Goal: Information Seeking & Learning: Find specific fact

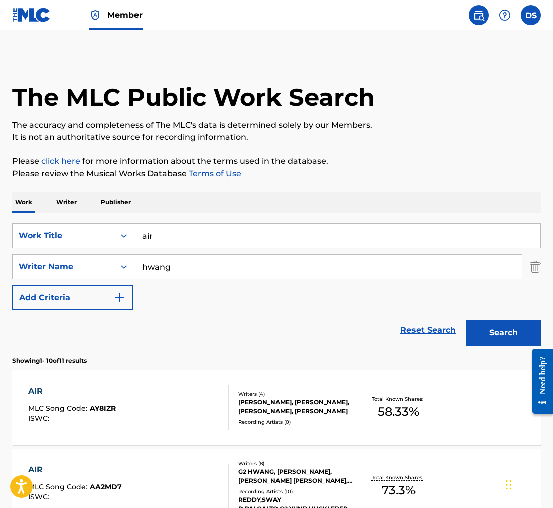
click at [137, 226] on input "air" at bounding box center [336, 236] width 407 height 24
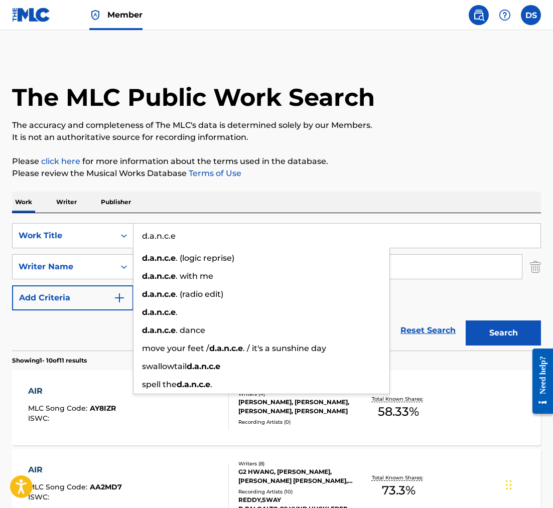
type input "d.a.n.c.e"
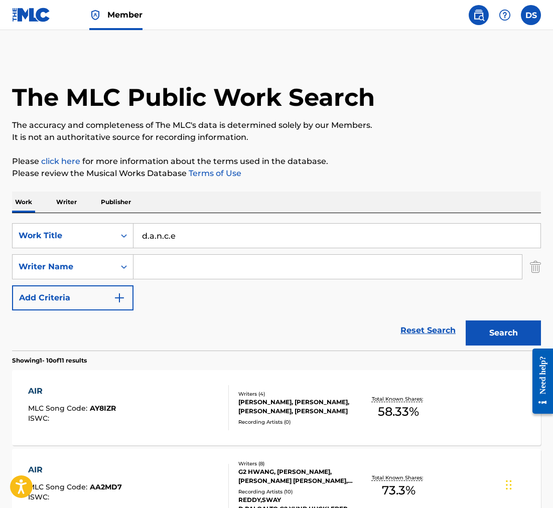
click at [503, 333] on button "Search" at bounding box center [502, 333] width 75 height 25
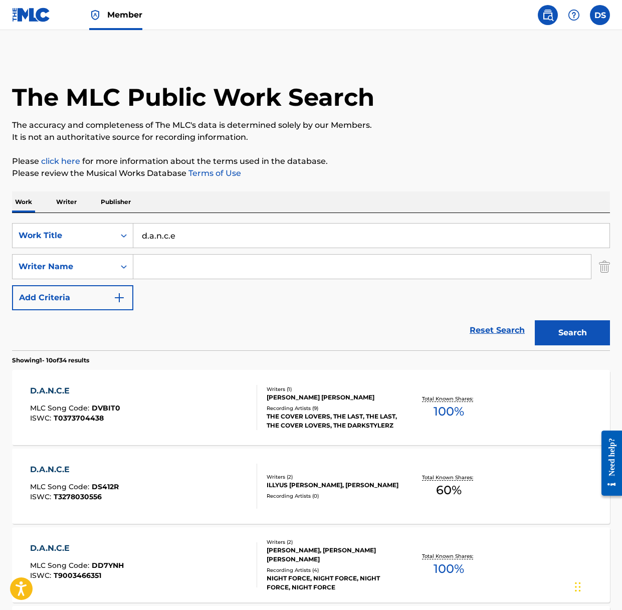
click at [172, 263] on input "Search Form" at bounding box center [362, 267] width 458 height 24
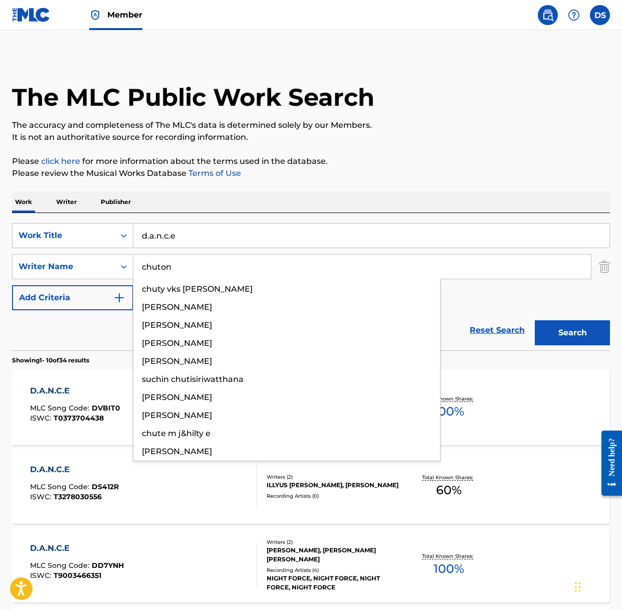
click at [552, 333] on button "Search" at bounding box center [572, 333] width 75 height 25
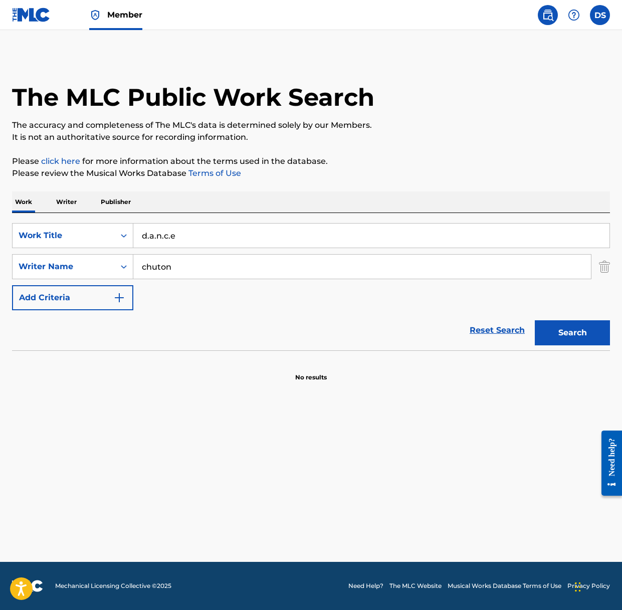
click at [186, 251] on div "SearchWithCriteriaadaf4e28-dece-4590-9e35-f685fc2cac03 Work Title d.a.n.c.e Sea…" at bounding box center [311, 266] width 598 height 87
click at [175, 263] on input "chuton" at bounding box center [362, 267] width 458 height 24
paste input "[PERSON_NAME] [PERSON_NAME]"
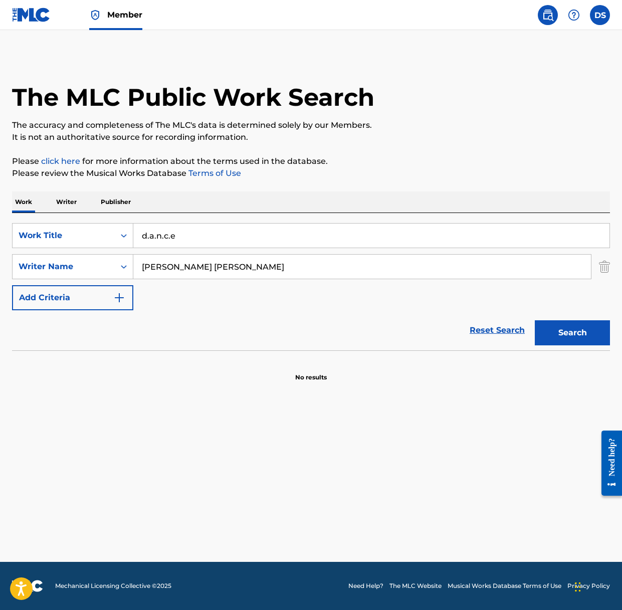
type input "[PERSON_NAME] [PERSON_NAME]"
click at [552, 333] on button "Search" at bounding box center [572, 333] width 75 height 25
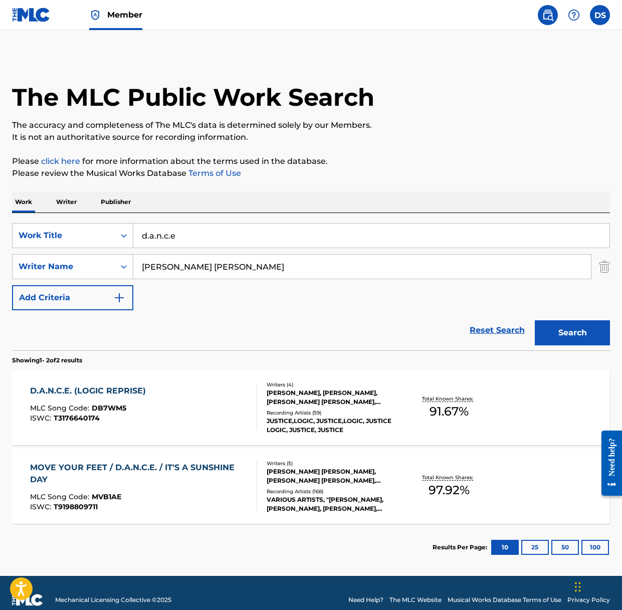
click at [225, 412] on div "D.A.N.C.E. (LOGIC REPRISE) MLC Song Code : DB7WM5 ISWC : T3176640174" at bounding box center [143, 407] width 227 height 45
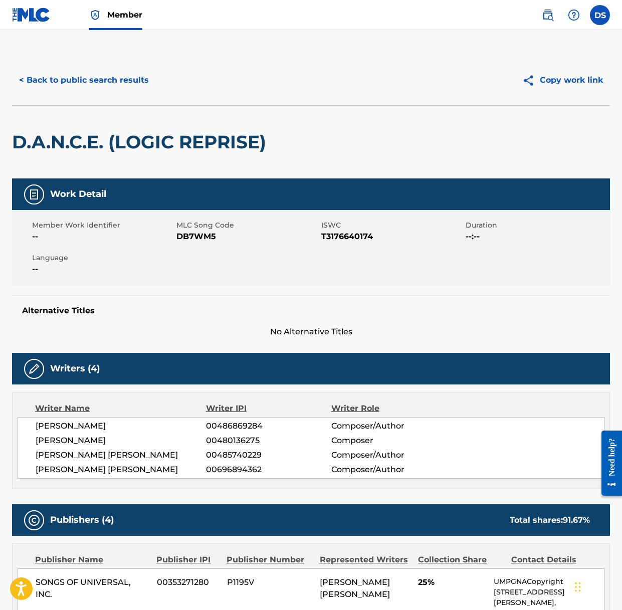
click at [88, 80] on button "< Back to public search results" at bounding box center [84, 80] width 144 height 25
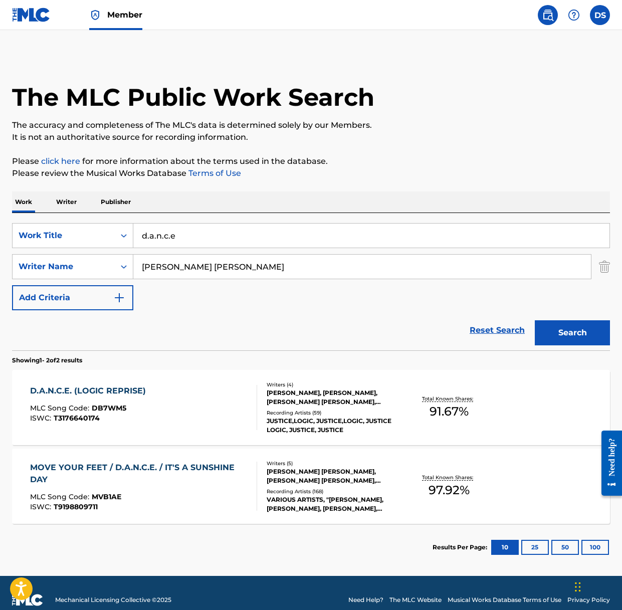
click at [154, 237] on input "d.a.n.c.e" at bounding box center [371, 236] width 477 height 24
type input "3am"
click at [552, 333] on button "Search" at bounding box center [572, 333] width 75 height 25
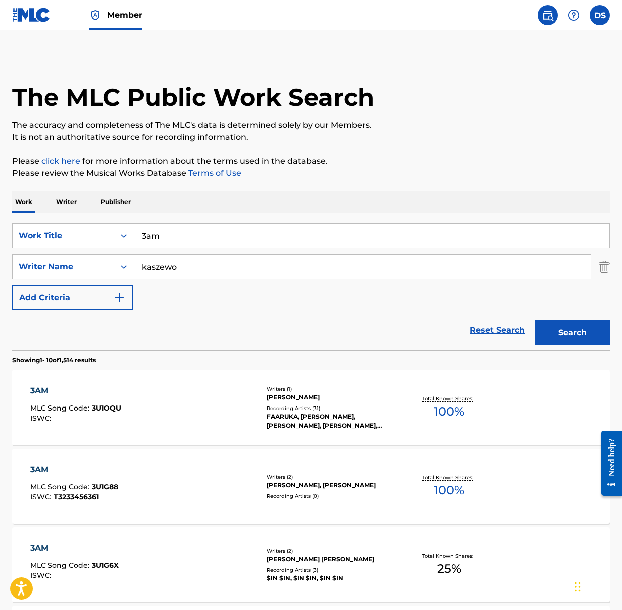
type input "kaszewo"
click at [552, 333] on button "Search" at bounding box center [572, 333] width 75 height 25
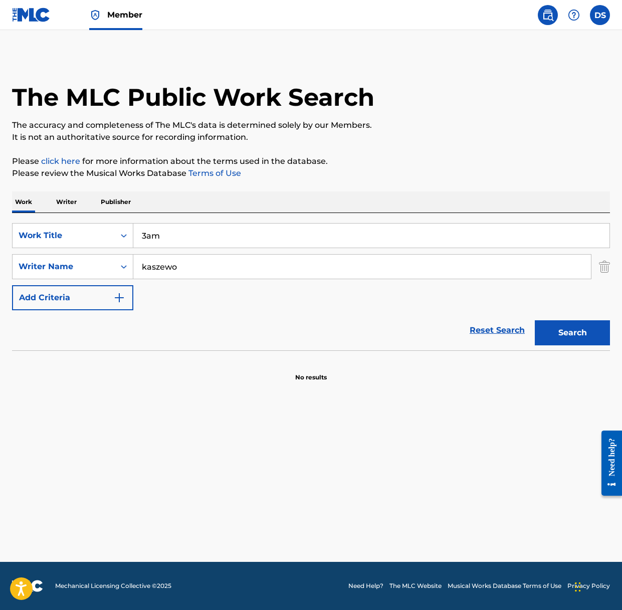
click at [70, 203] on p "Writer" at bounding box center [66, 202] width 27 height 21
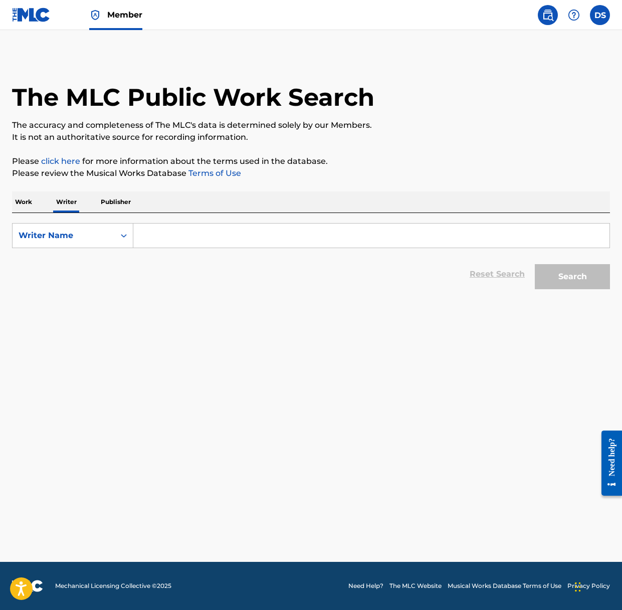
click at [158, 231] on input "Search Form" at bounding box center [371, 236] width 477 height 24
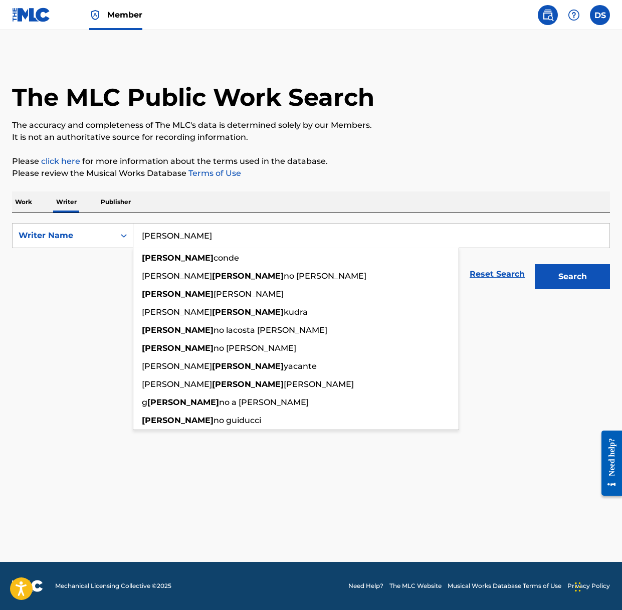
type input "[PERSON_NAME]"
click at [552, 277] on button "Search" at bounding box center [572, 276] width 75 height 25
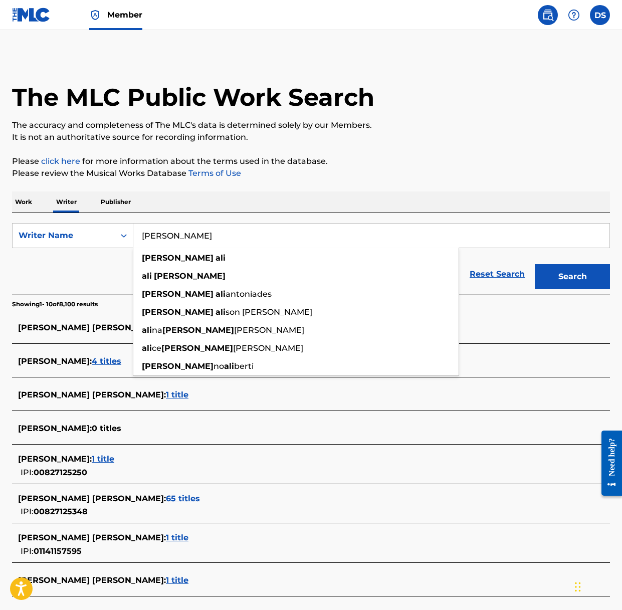
click at [89, 280] on div "Reset Search Search" at bounding box center [311, 274] width 598 height 40
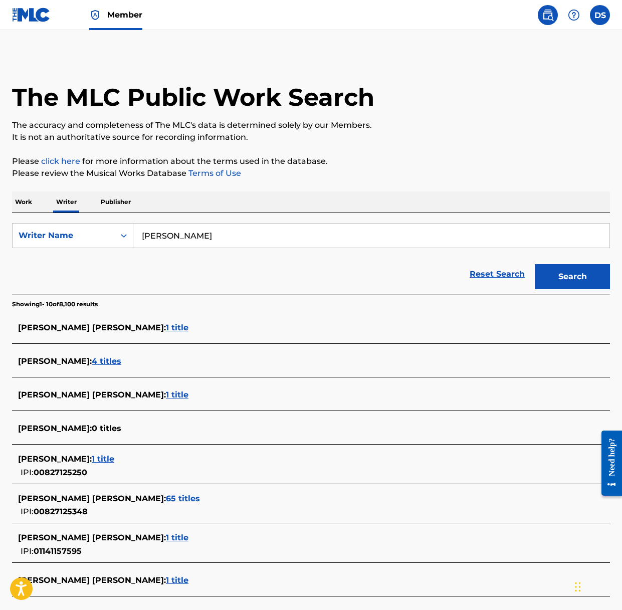
click at [92, 358] on span "4 titles" at bounding box center [107, 362] width 30 height 10
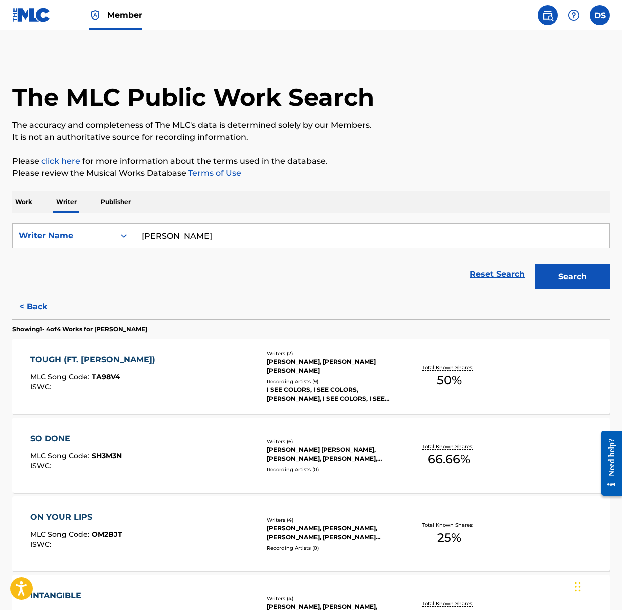
click at [156, 235] on input "[PERSON_NAME]" at bounding box center [371, 236] width 477 height 24
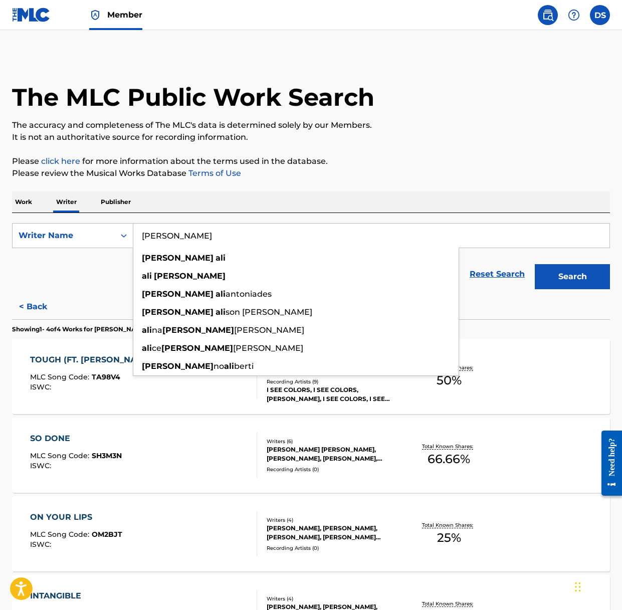
click at [156, 235] on input "[PERSON_NAME]" at bounding box center [371, 236] width 477 height 24
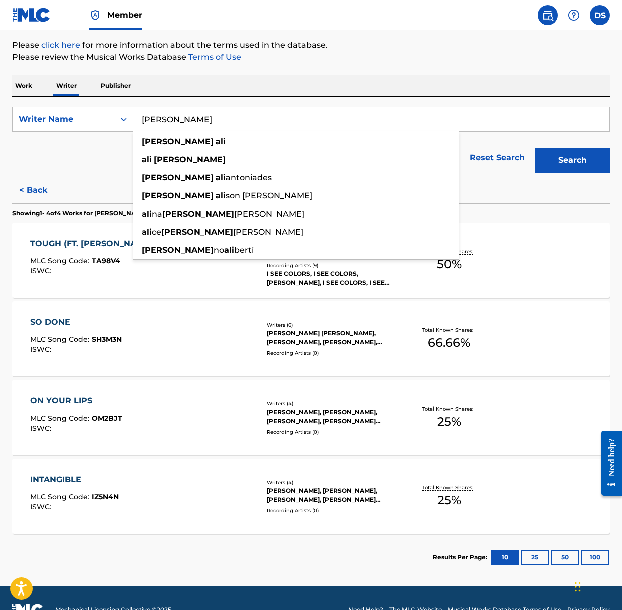
scroll to position [129, 0]
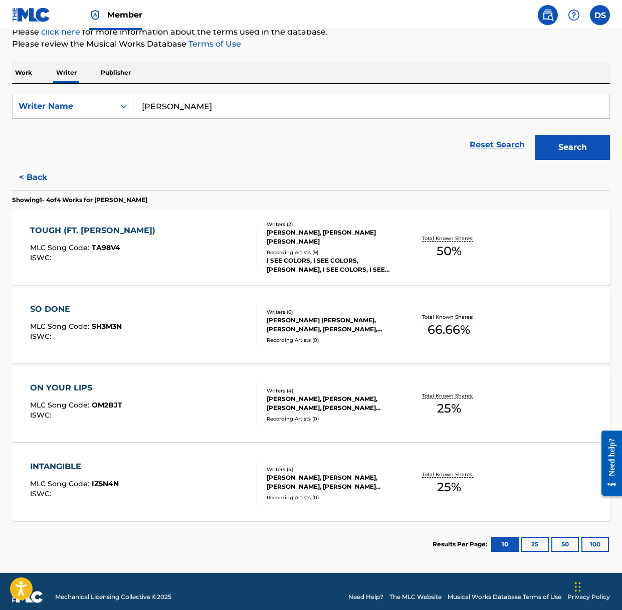
click at [73, 265] on div "TOUGH (FT. [PERSON_NAME]) MLC Song Code : TA98V4 ISWC :" at bounding box center [95, 247] width 130 height 45
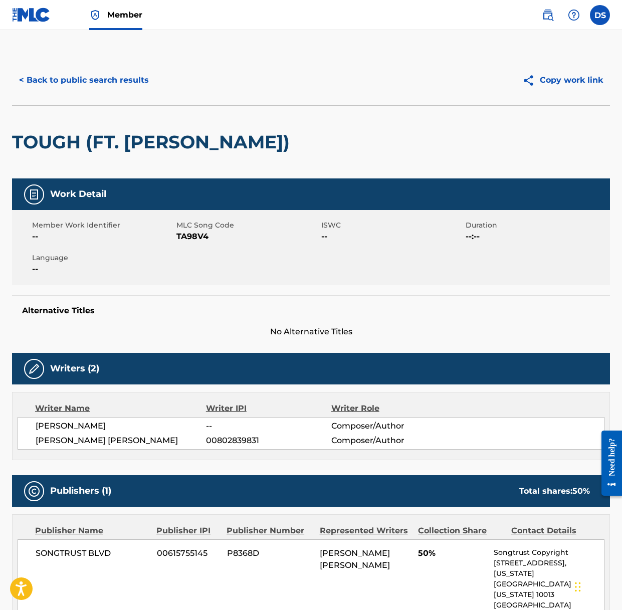
click at [61, 79] on button "< Back to public search results" at bounding box center [84, 80] width 144 height 25
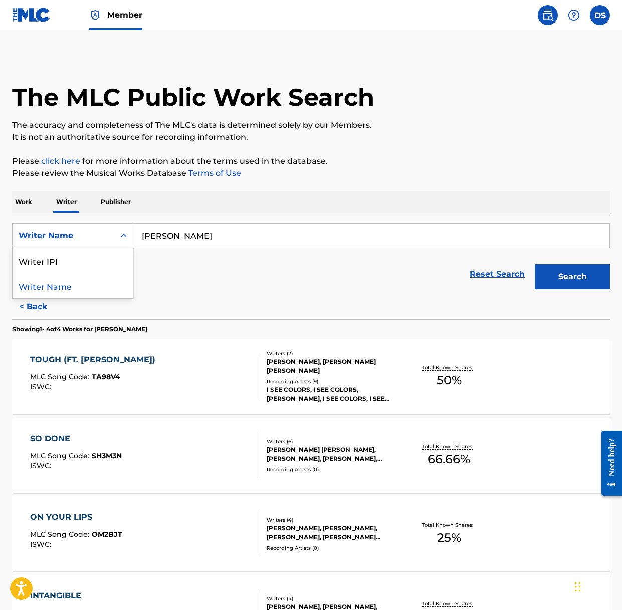
click at [64, 231] on div "Writer Name" at bounding box center [64, 236] width 90 height 12
click at [24, 203] on p "Work" at bounding box center [23, 202] width 23 height 21
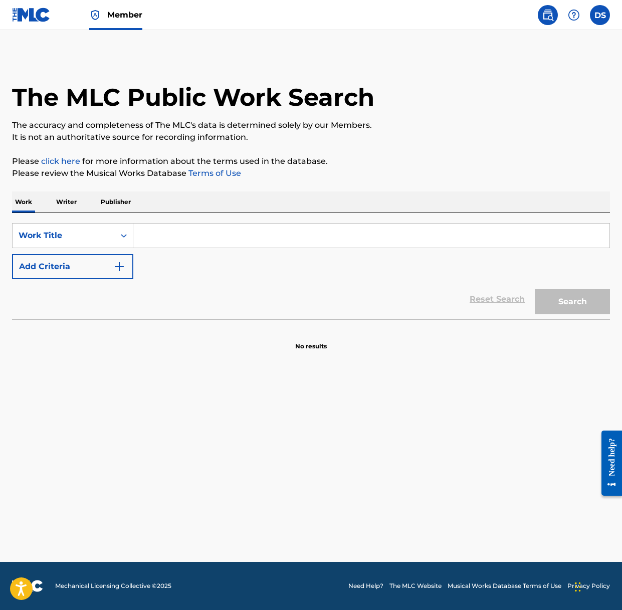
click at [142, 240] on input "Search Form" at bounding box center [371, 236] width 477 height 24
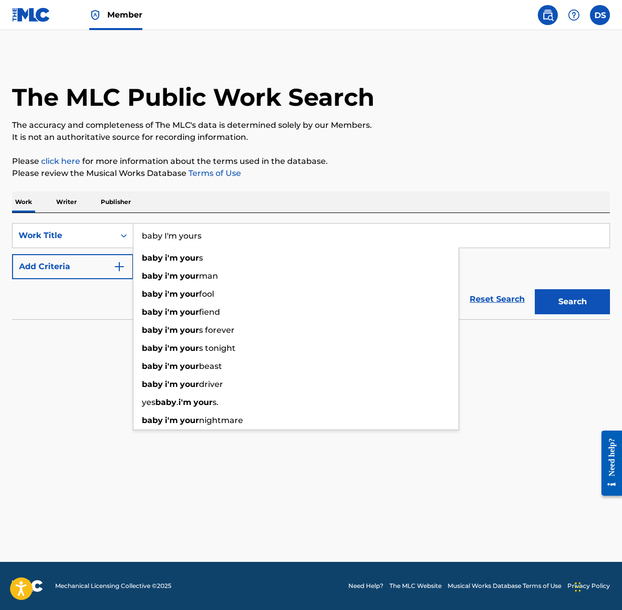
type input "baby I'm yours"
click at [552, 302] on button "Search" at bounding box center [572, 301] width 75 height 25
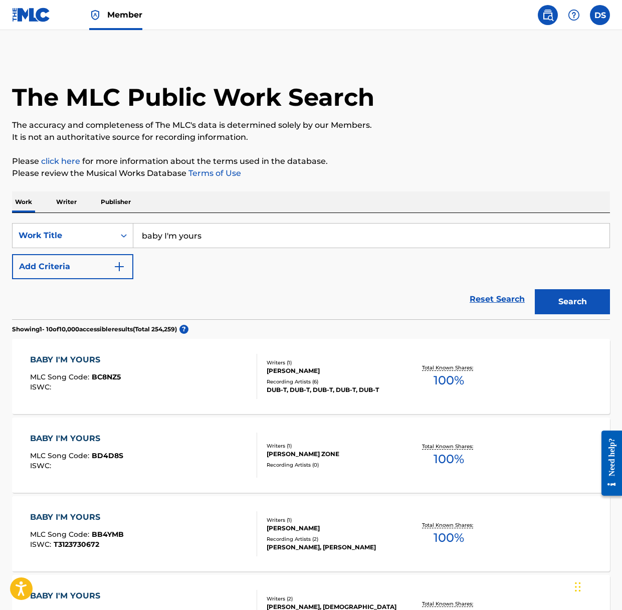
click at [158, 187] on div "The MLC Public Work Search The accuracy and completeness of The MLC's data is d…" at bounding box center [311, 615] width 622 height 1120
click at [80, 262] on button "Add Criteria" at bounding box center [72, 266] width 121 height 25
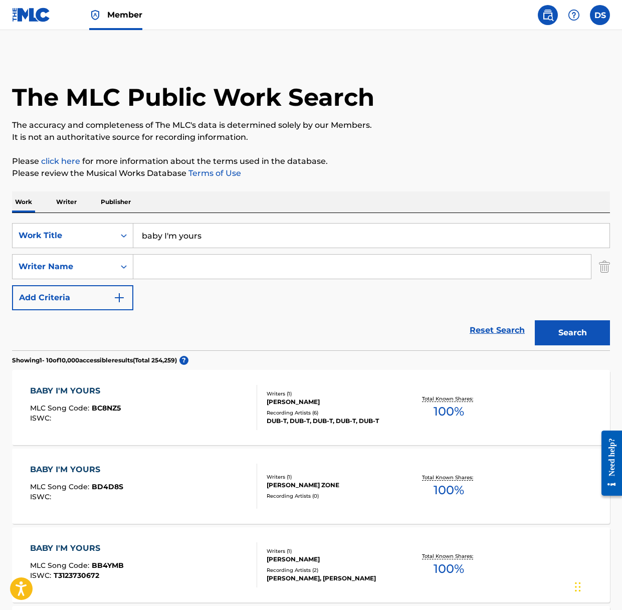
click at [67, 253] on div "SearchWithCriteriaadaf4e28-dece-4590-9e35-f685fc2cac03 Work Title baby I'm your…" at bounding box center [311, 266] width 598 height 87
click at [66, 268] on div "Writer Name" at bounding box center [64, 267] width 90 height 12
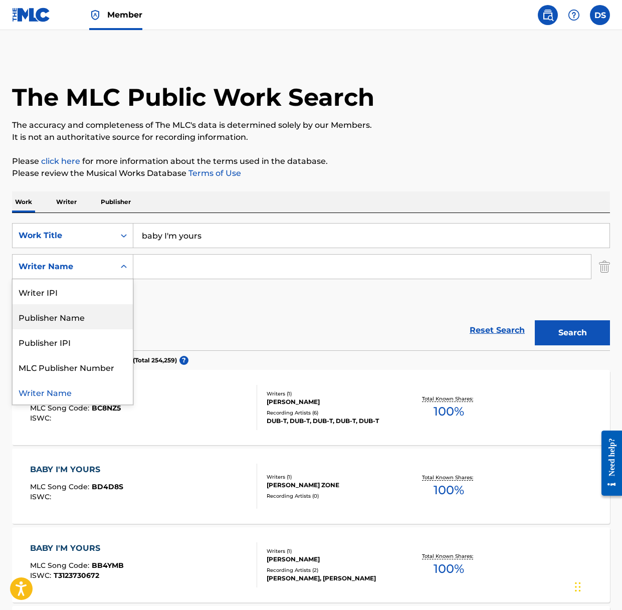
click at [63, 312] on div "Publisher Name" at bounding box center [73, 316] width 120 height 25
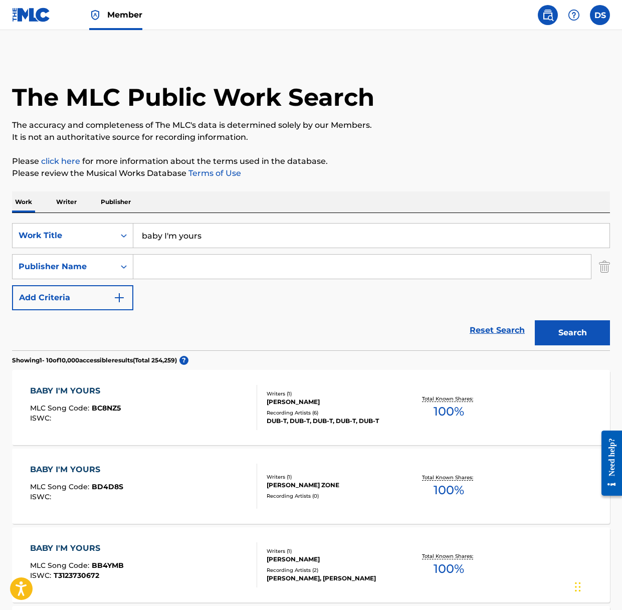
click at [157, 268] on input "Search Form" at bounding box center [362, 267] width 458 height 24
click at [552, 333] on button "Search" at bounding box center [572, 333] width 75 height 25
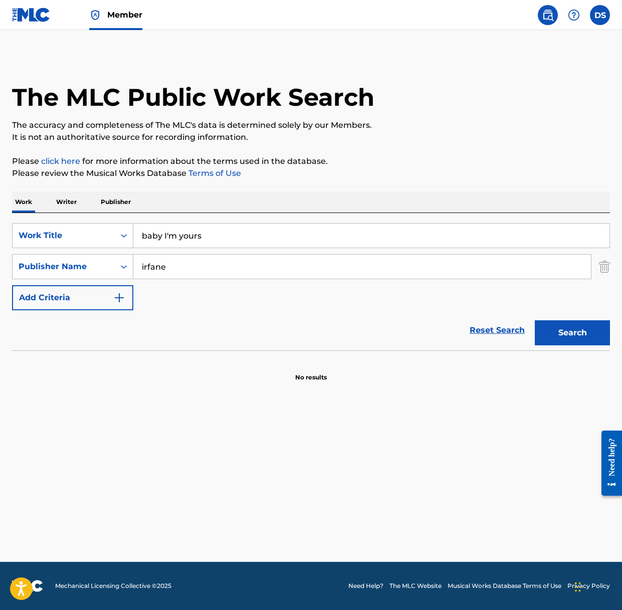
click at [552, 340] on button "Search" at bounding box center [572, 333] width 75 height 25
click at [164, 266] on input "irfane" at bounding box center [362, 267] width 458 height 24
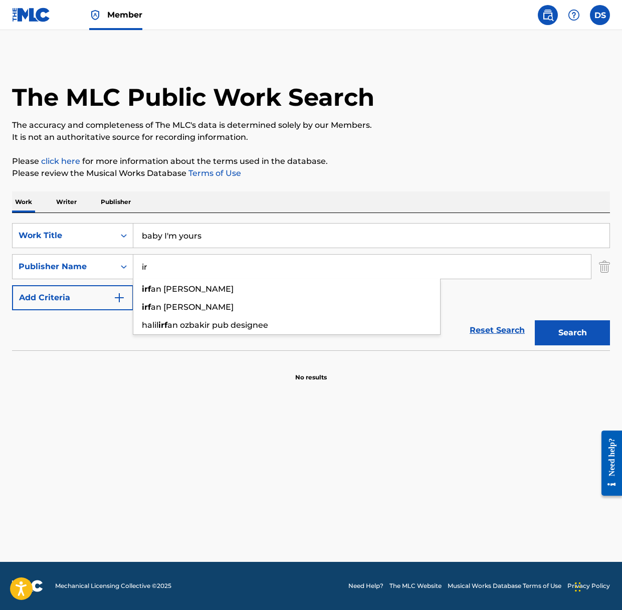
type input "i"
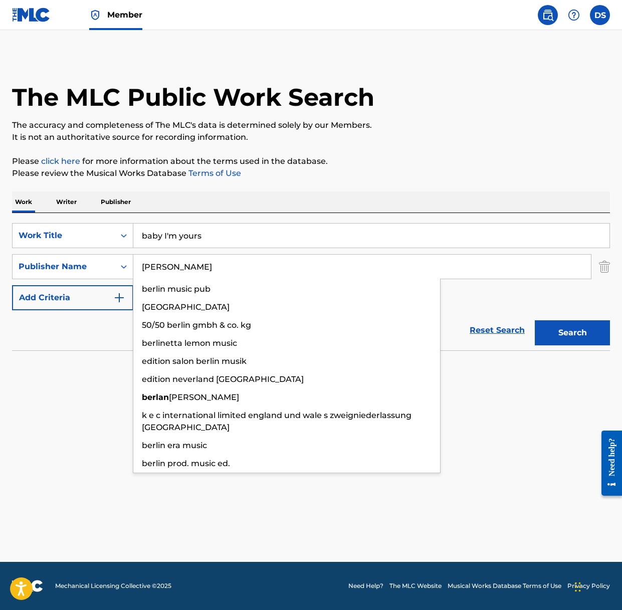
type input "[PERSON_NAME]"
click at [552, 333] on button "Search" at bounding box center [572, 333] width 75 height 25
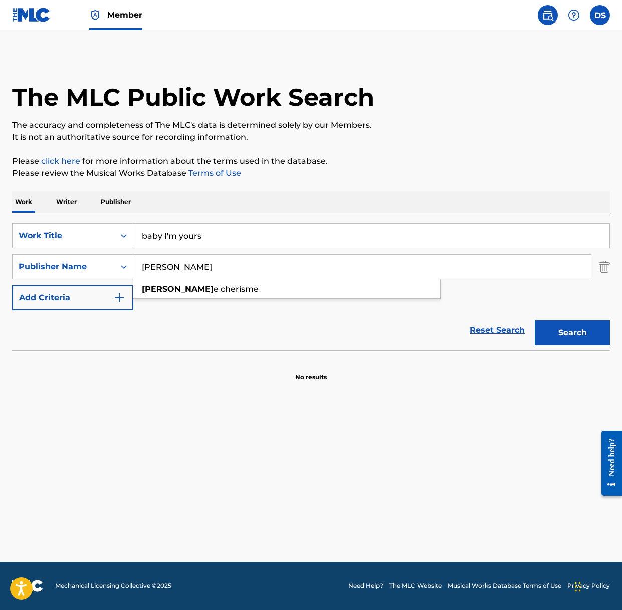
click at [552, 333] on button "Search" at bounding box center [572, 333] width 75 height 25
click at [552, 267] on img "Search Form" at bounding box center [604, 266] width 11 height 25
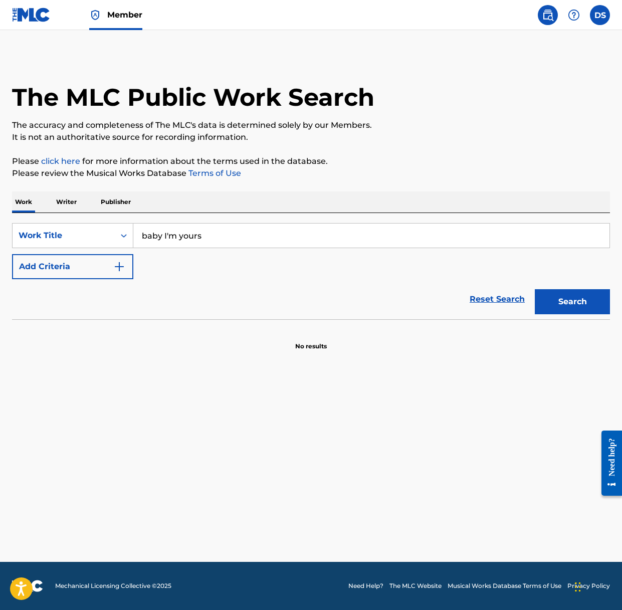
click at [552, 302] on button "Search" at bounding box center [572, 301] width 75 height 25
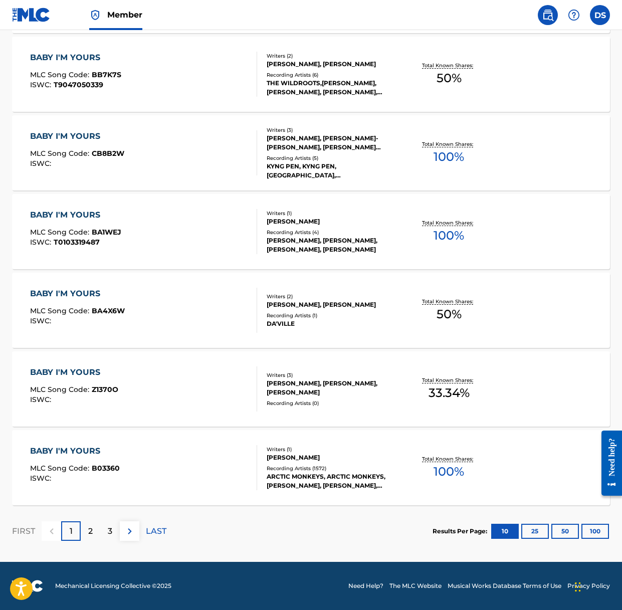
scroll to position [617, 0]
click at [552, 508] on button "100" at bounding box center [596, 531] width 28 height 15
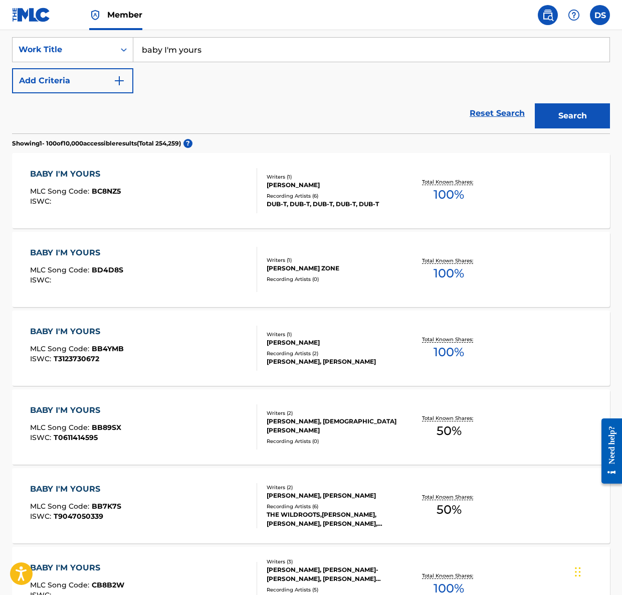
scroll to position [2927, 0]
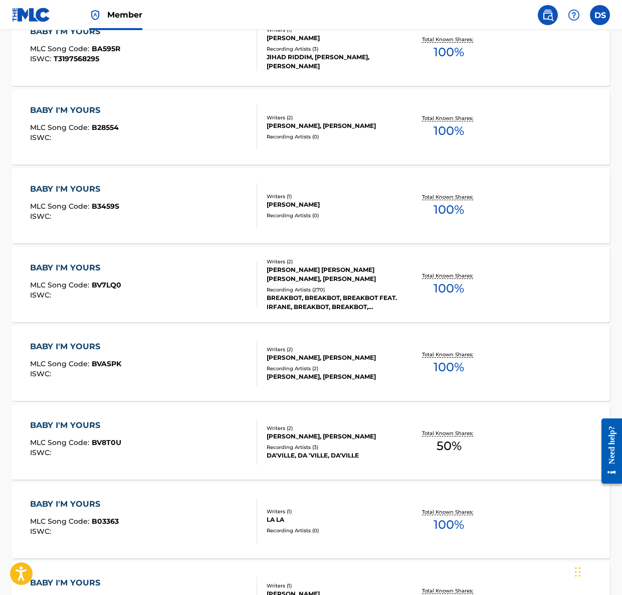
click at [237, 267] on div "BABY I'M YOURS MLC Song Code : BV7LQ0 ISWC :" at bounding box center [143, 284] width 227 height 45
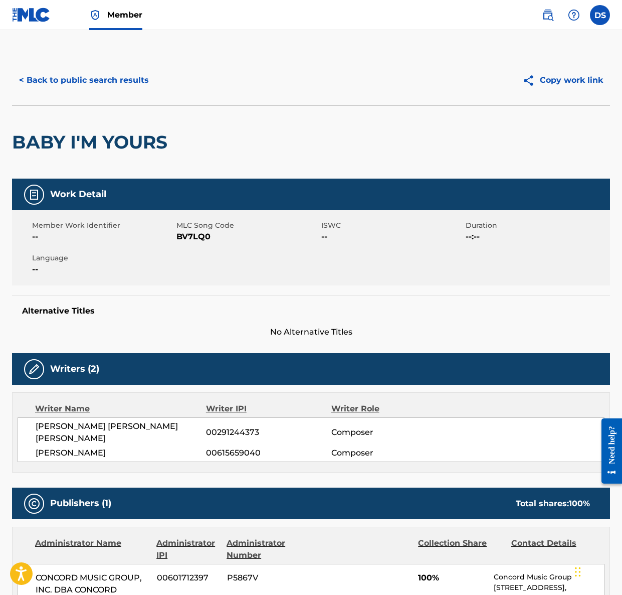
click at [58, 82] on button "< Back to public search results" at bounding box center [84, 80] width 144 height 25
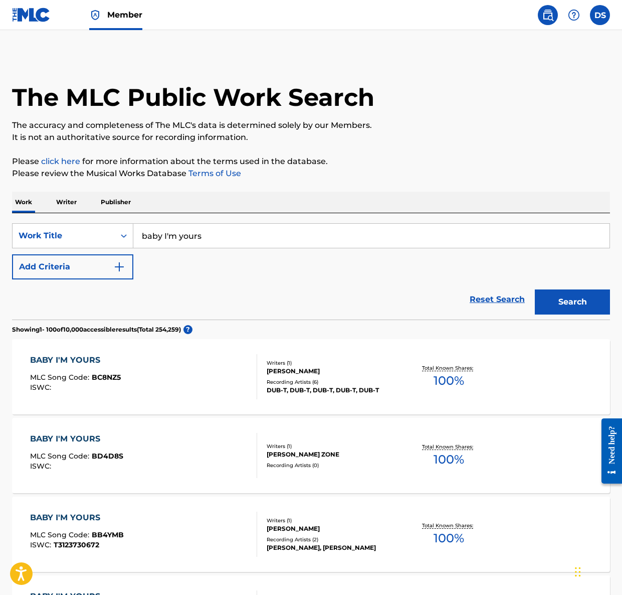
click at [157, 232] on input "baby I'm yours" at bounding box center [371, 236] width 477 height 24
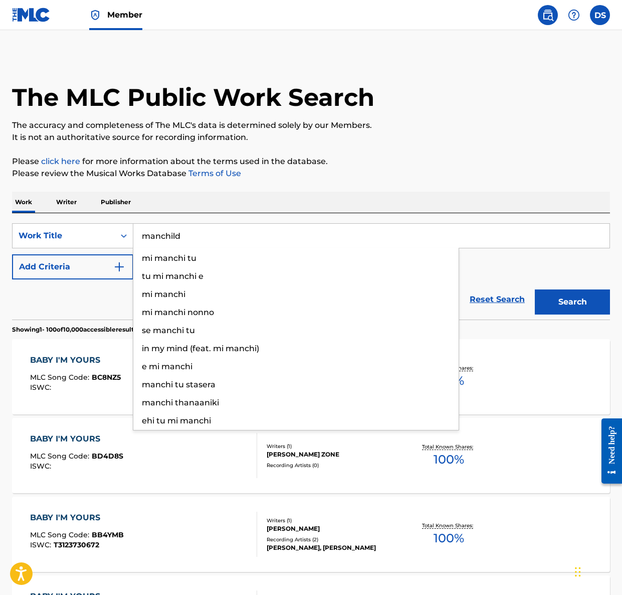
click at [552, 302] on button "Search" at bounding box center [572, 301] width 75 height 25
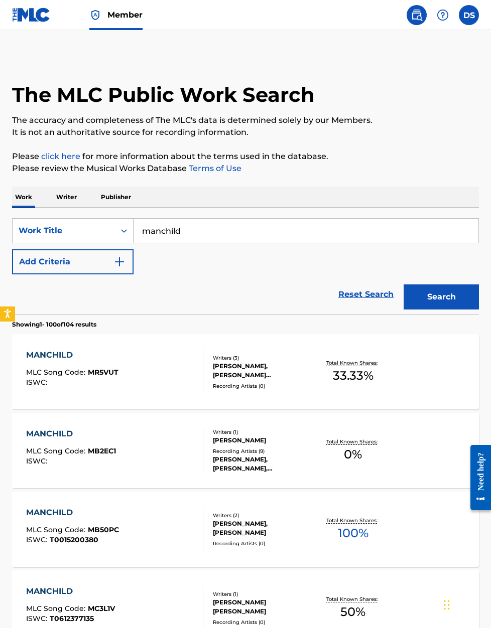
click at [158, 235] on input "manchild" at bounding box center [305, 231] width 345 height 24
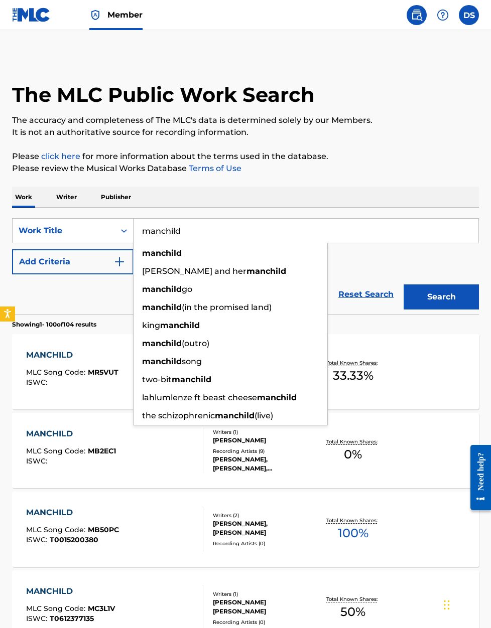
click at [158, 235] on input "manchild" at bounding box center [305, 231] width 345 height 24
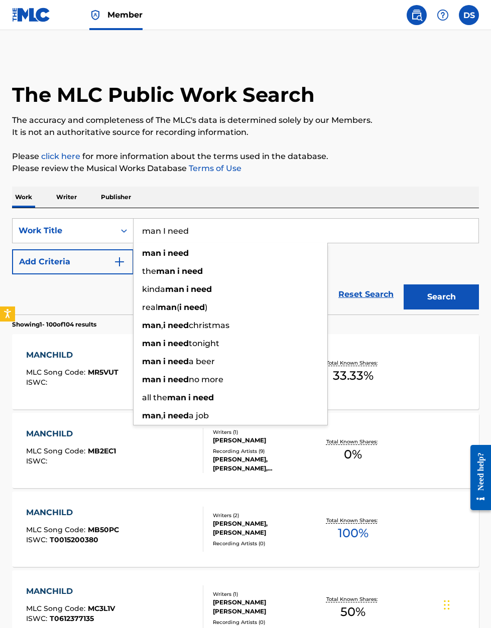
type input "man I need"
click at [441, 297] on button "Search" at bounding box center [440, 296] width 75 height 25
